Goal: Task Accomplishment & Management: Manage account settings

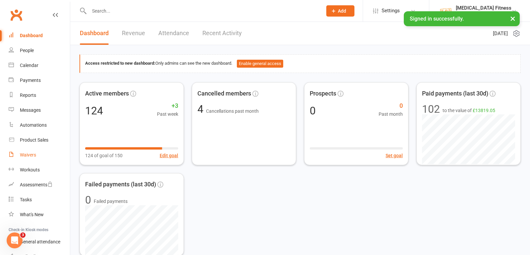
click at [28, 153] on div "Waivers" at bounding box center [28, 154] width 16 height 5
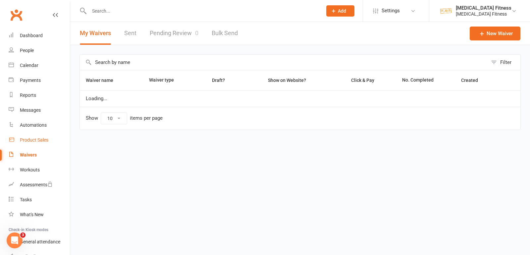
select select "100"
click at [194, 63] on input "text" at bounding box center [284, 62] width 408 height 15
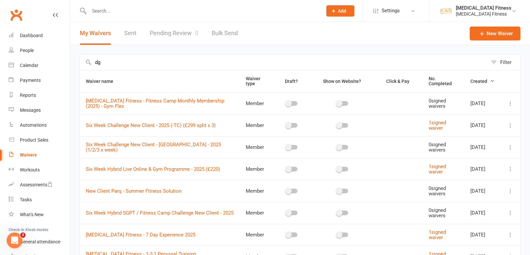
type input "d"
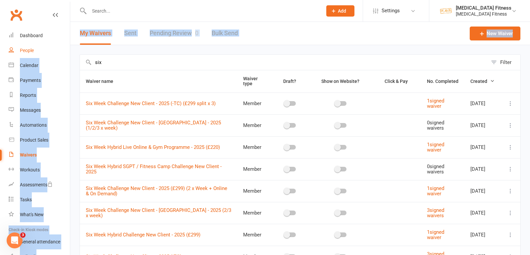
drag, startPoint x: 70, startPoint y: 55, endPoint x: 61, endPoint y: 54, distance: 9.3
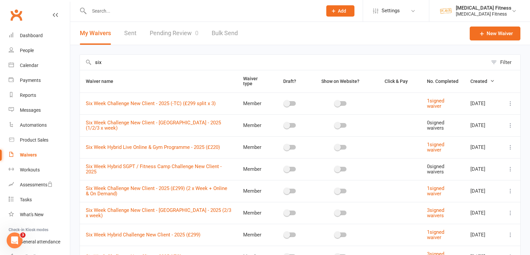
drag, startPoint x: 114, startPoint y: 59, endPoint x: 81, endPoint y: 61, distance: 32.9
click at [81, 61] on input "six" at bounding box center [284, 62] width 408 height 15
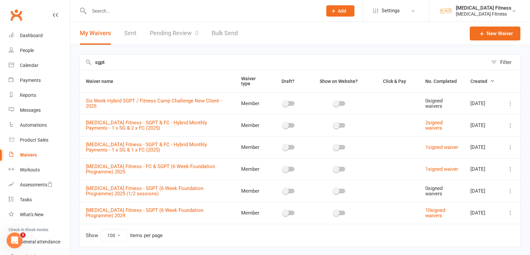
type input "sgpt"
click at [511, 212] on icon at bounding box center [510, 212] width 7 height 7
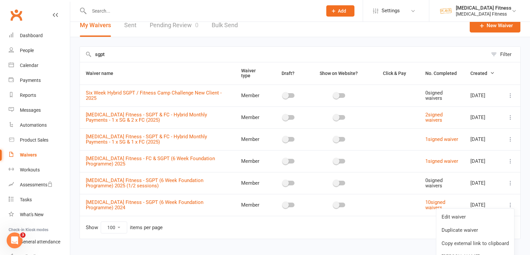
click at [466, 240] on link "Copy external link to clipboard" at bounding box center [475, 242] width 78 height 13
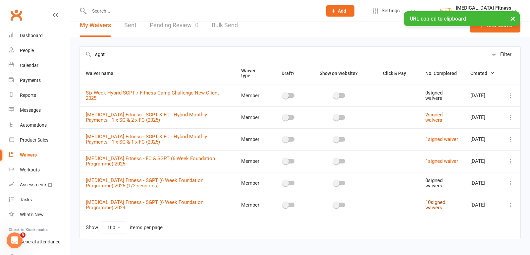
click at [429, 201] on link "10 signed waivers" at bounding box center [435, 205] width 20 height 12
